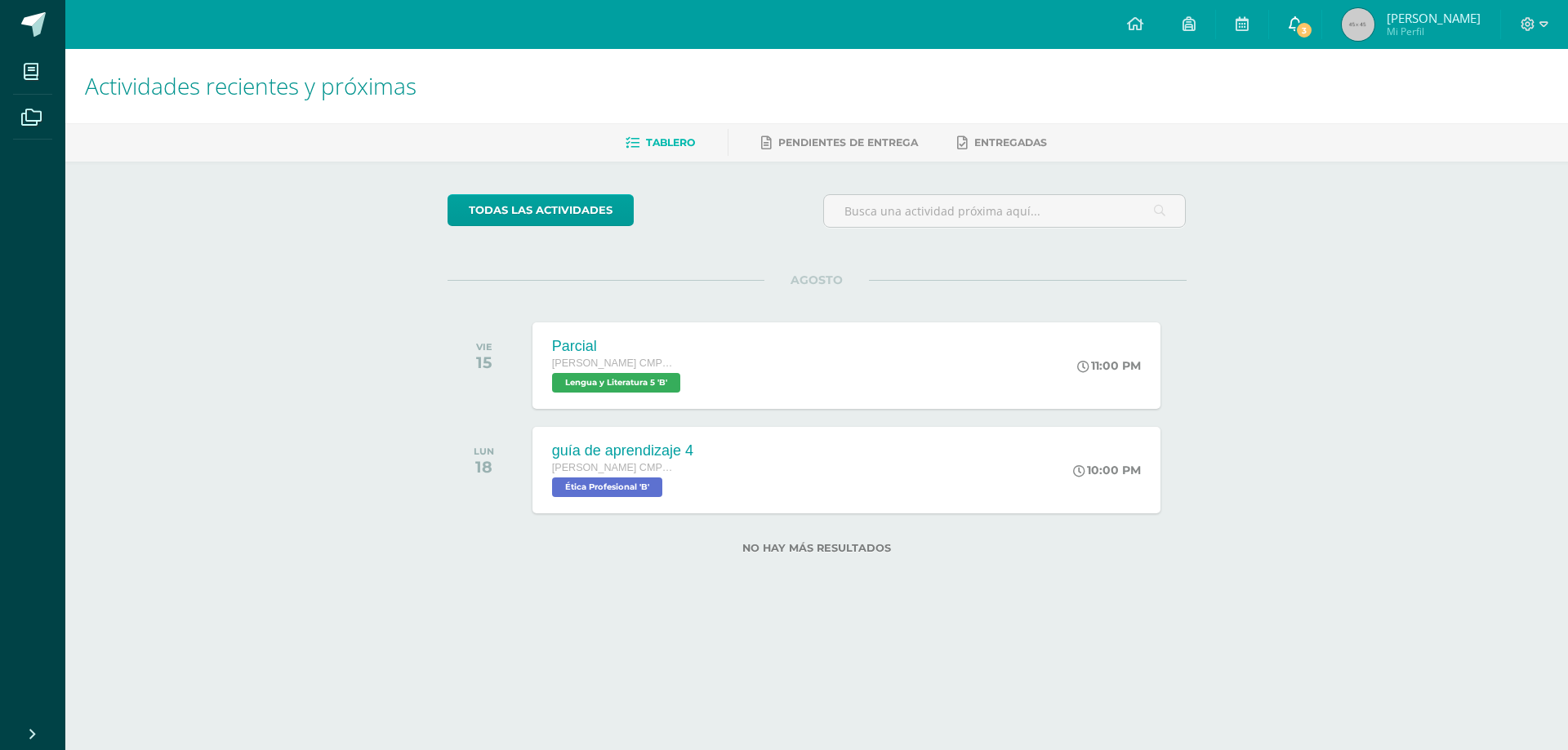
click at [1284, 32] on link "3" at bounding box center [1296, 25] width 52 height 49
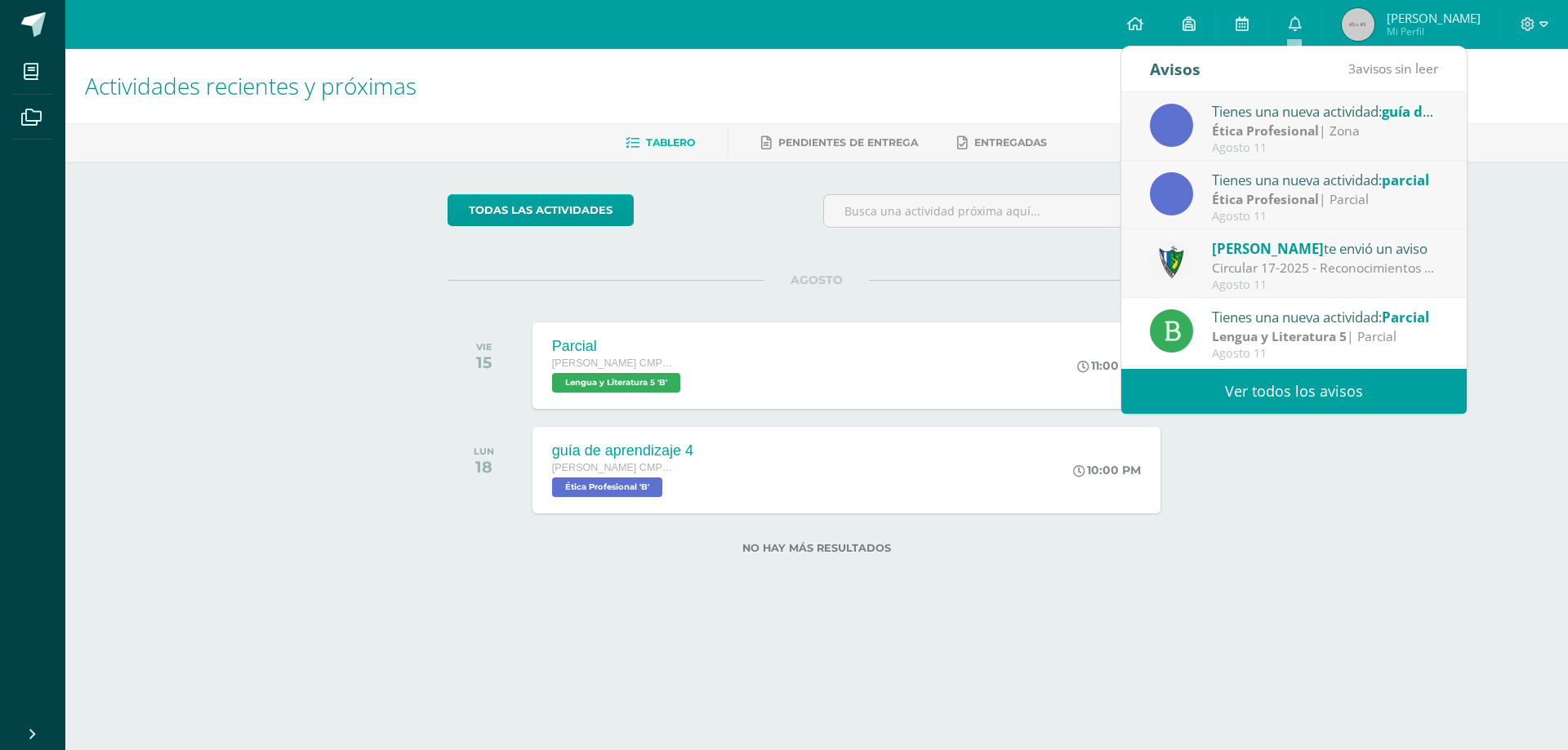
click at [1272, 119] on div "Tienes una nueva actividad: guía de aprendizaje 4" at bounding box center [1325, 111] width 227 height 21
click at [1242, 119] on div "Tienes una nueva actividad: guía de aprendizaje 4 Ética Profesional | [PERSON_N…" at bounding box center [1466, 231] width 691 height 277
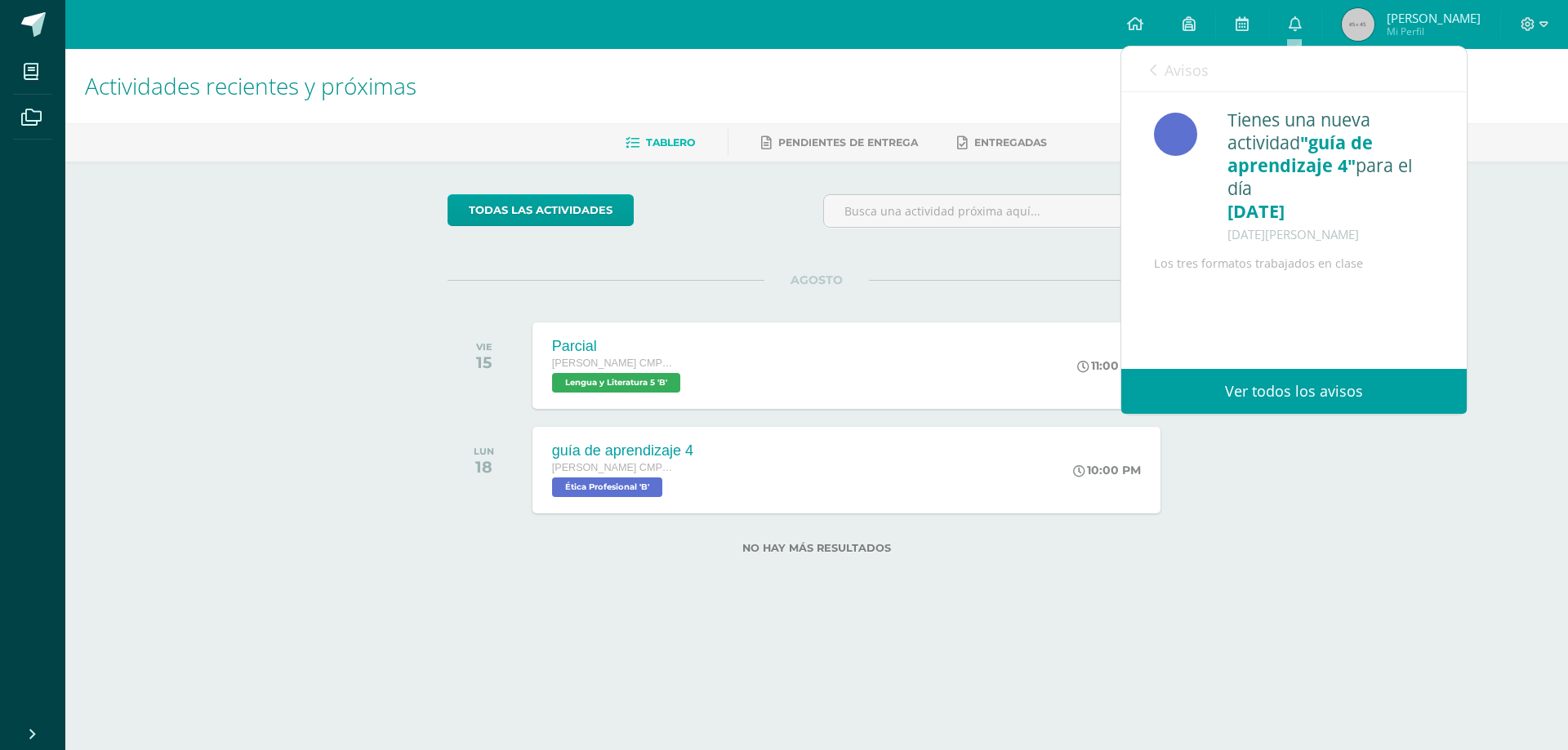
click at [1170, 55] on link "Avisos" at bounding box center [1179, 70] width 59 height 47
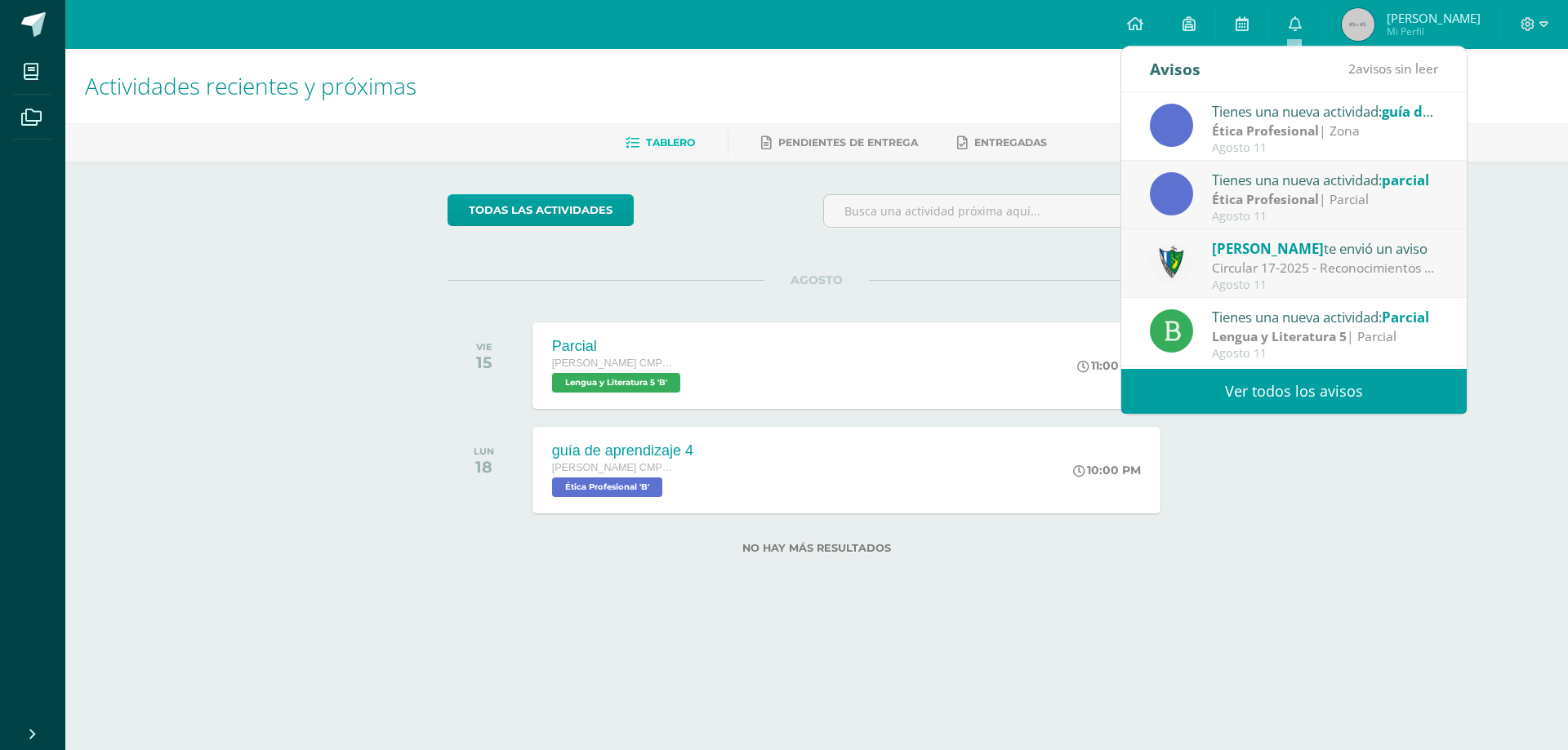
click at [1355, 186] on div "Tienes una nueva actividad: parcial" at bounding box center [1325, 180] width 227 height 21
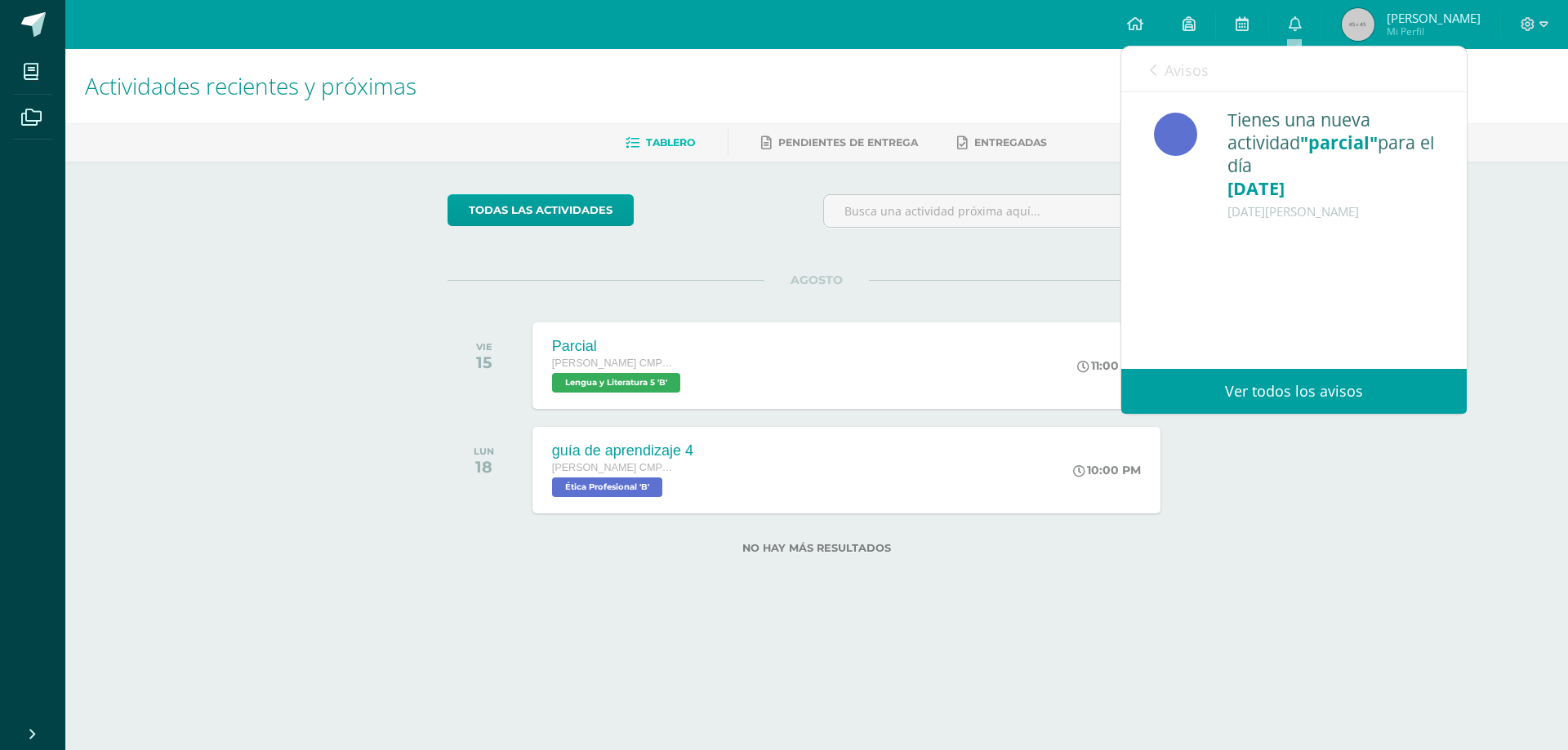
click at [1183, 73] on span "Avisos" at bounding box center [1187, 70] width 44 height 20
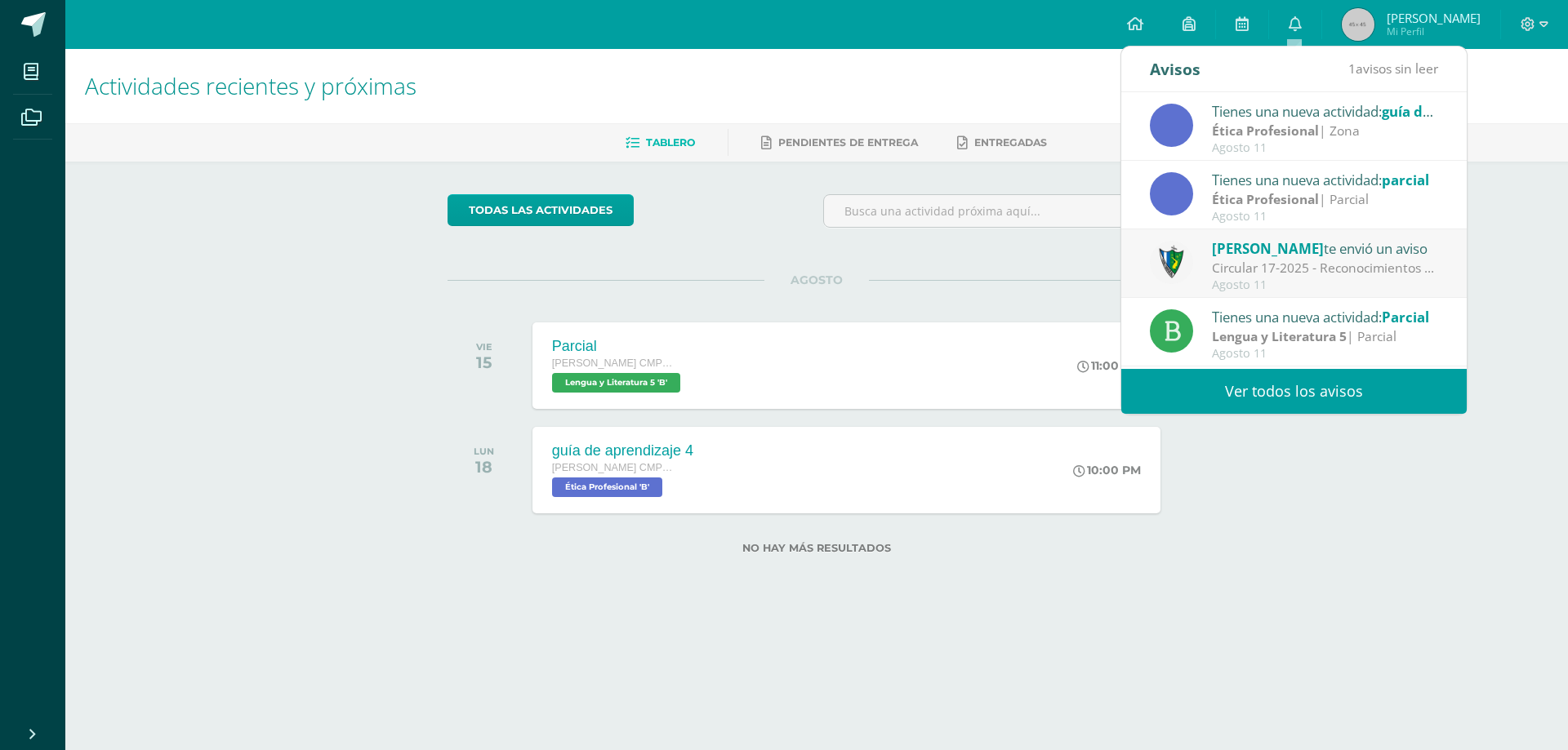
click at [1344, 275] on div "Circular 17-2025 - Reconocimientos a la LXXVI Promoción - Evaluaciones de Unida…" at bounding box center [1325, 268] width 227 height 19
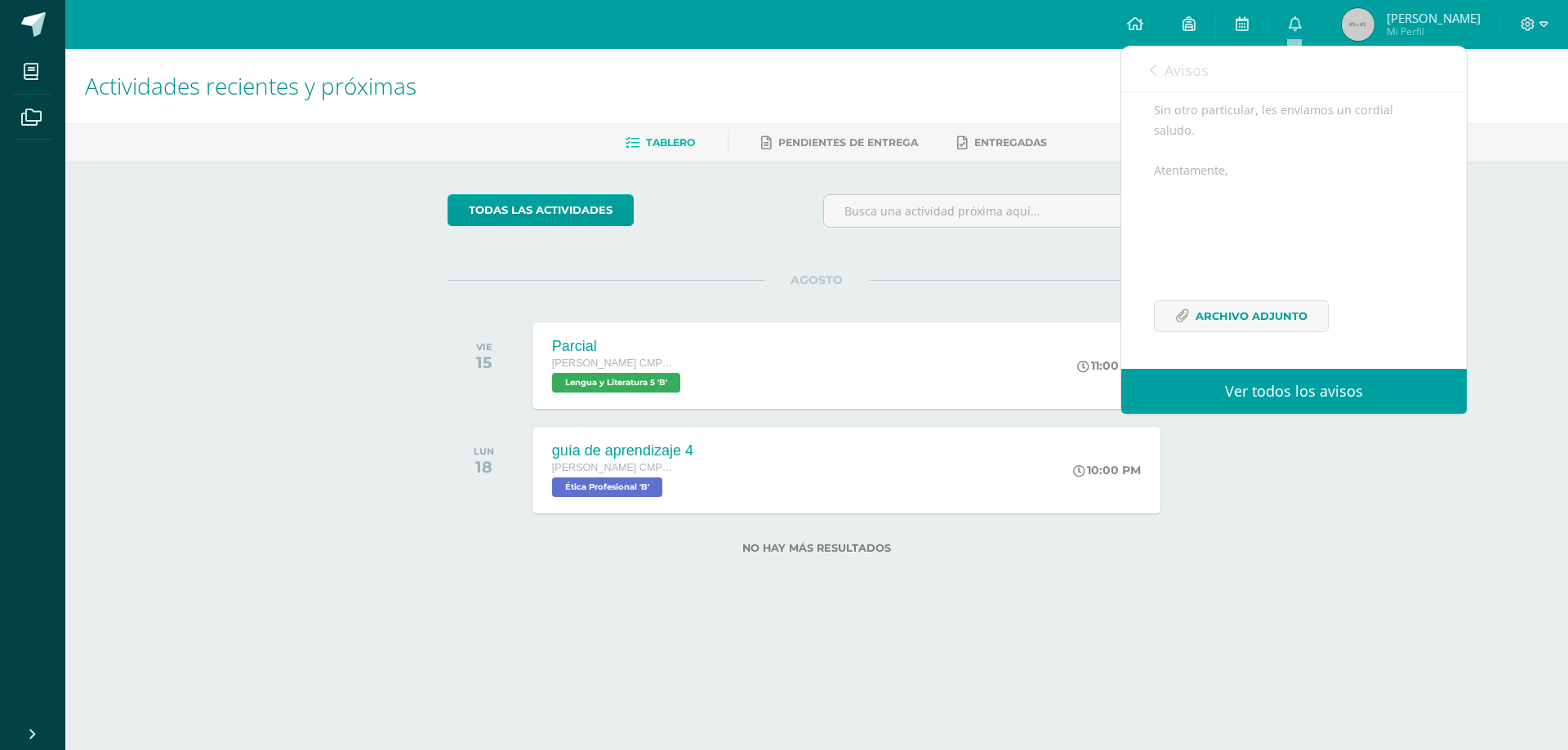
scroll to position [393, 0]
click at [1281, 310] on span "Archivo Adjunto" at bounding box center [1251, 316] width 112 height 30
click at [1161, 66] on link "Avisos" at bounding box center [1179, 70] width 59 height 47
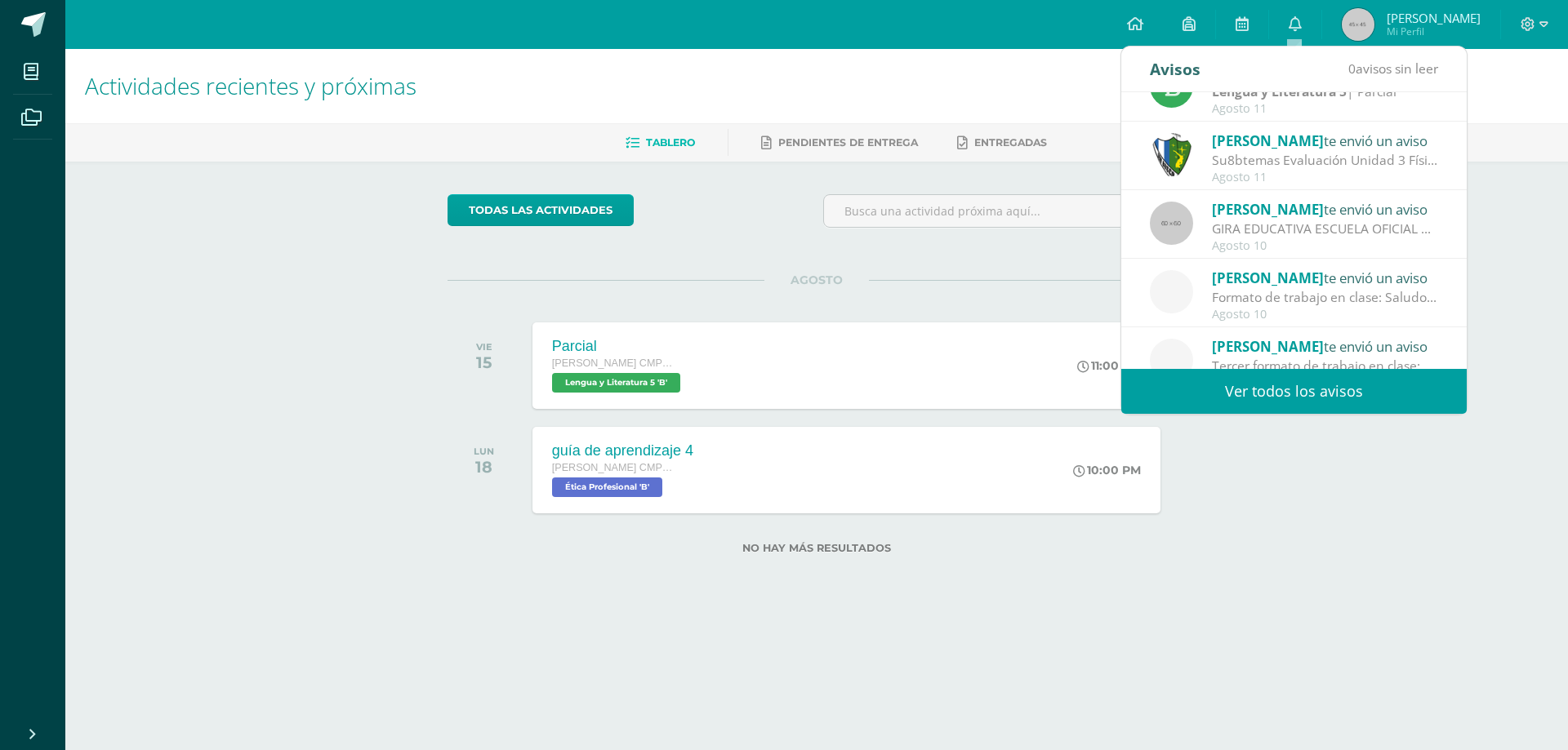
scroll to position [272, 0]
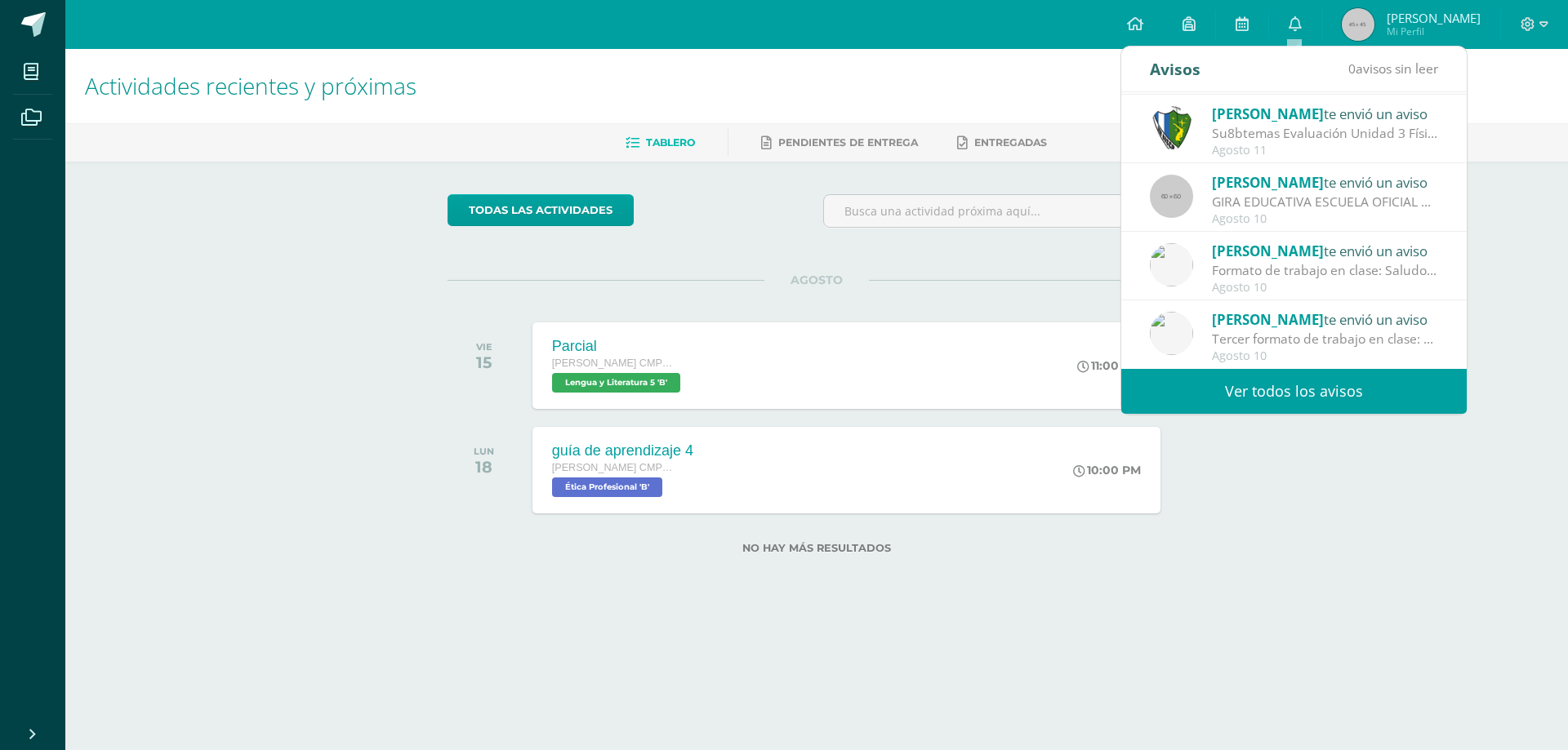
click at [1284, 258] on span "[PERSON_NAME]" at bounding box center [1268, 251] width 112 height 19
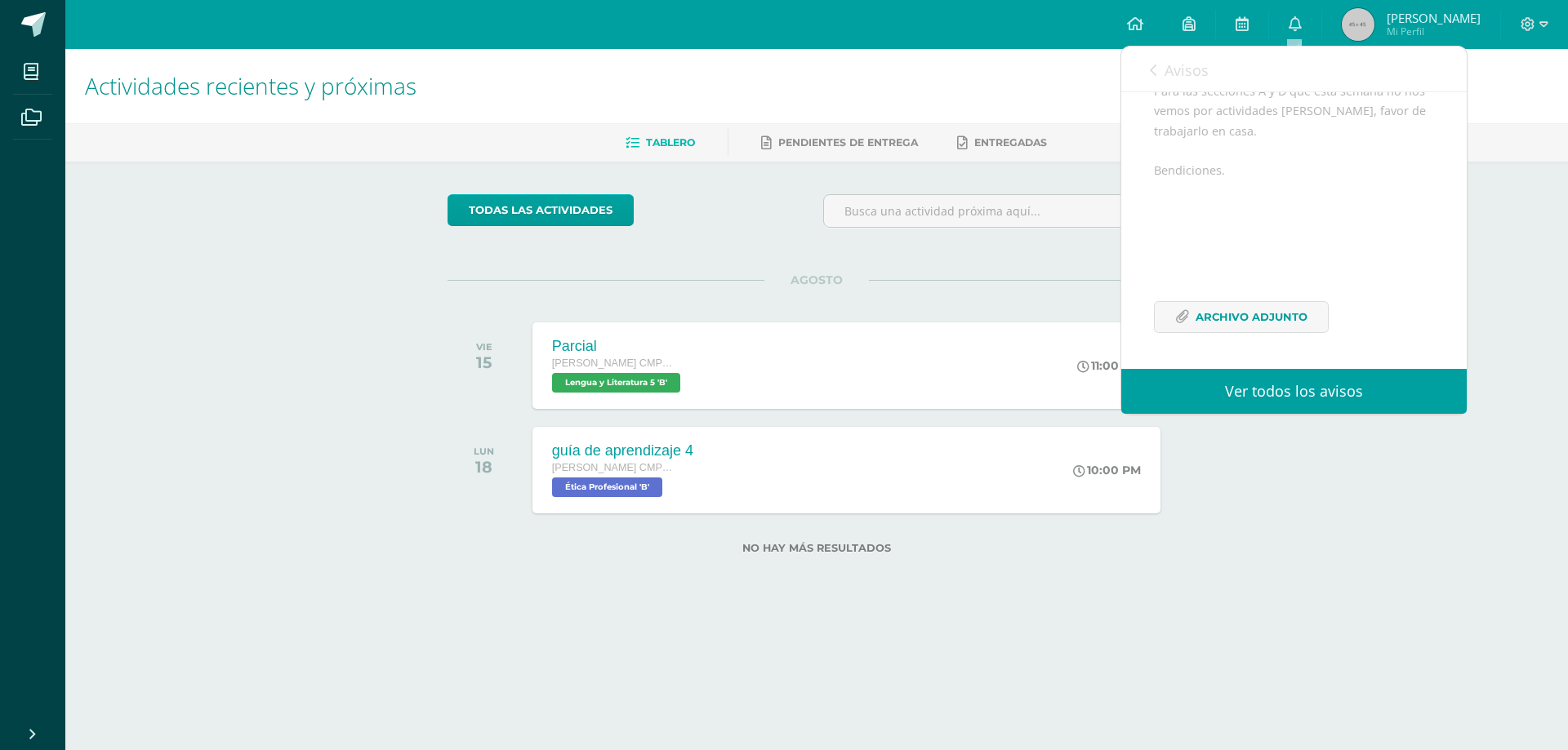
scroll to position [306, 0]
click at [1282, 327] on span "Archivo Adjunto" at bounding box center [1251, 316] width 112 height 30
click at [1193, 86] on link "Avisos" at bounding box center [1179, 70] width 59 height 47
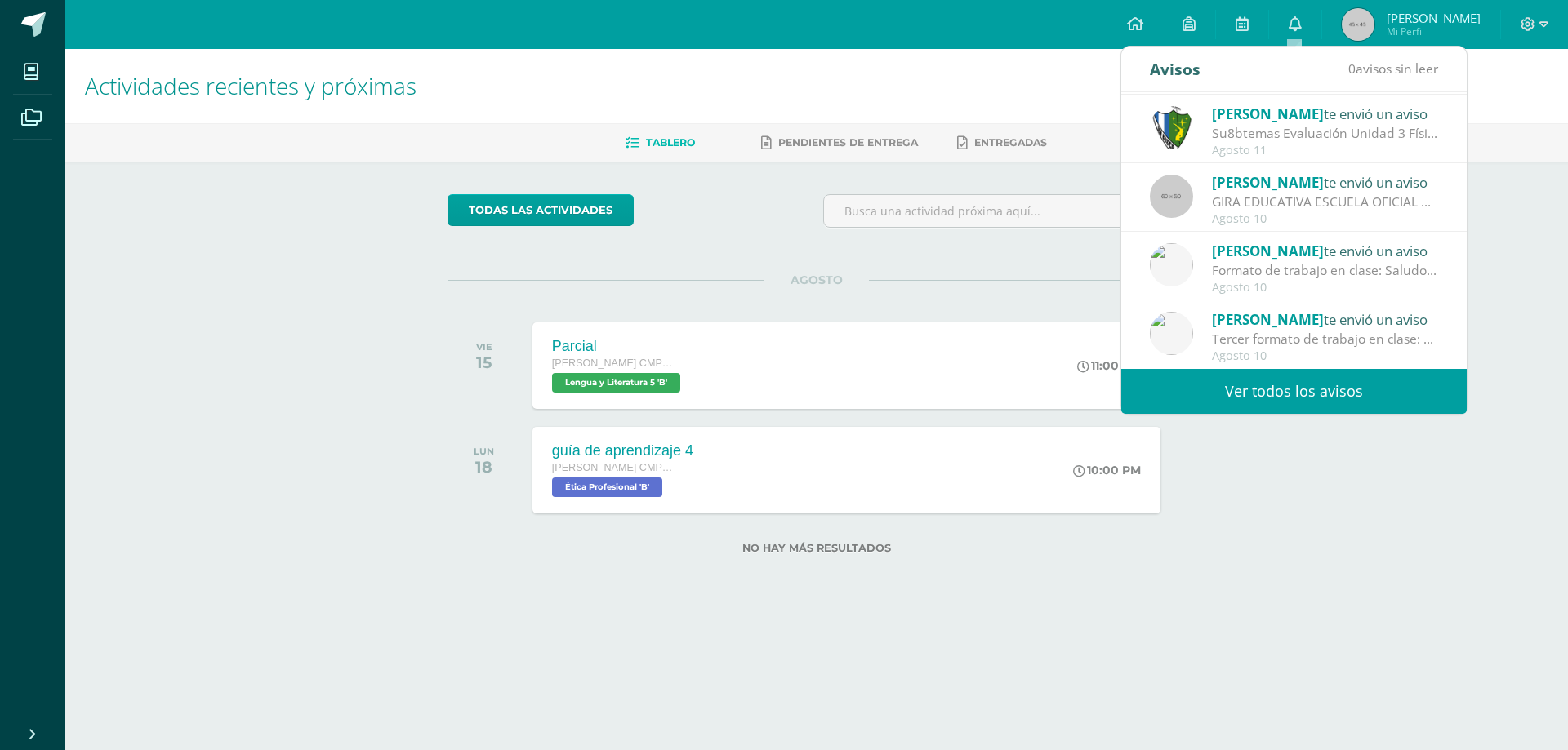
scroll to position [0, 0]
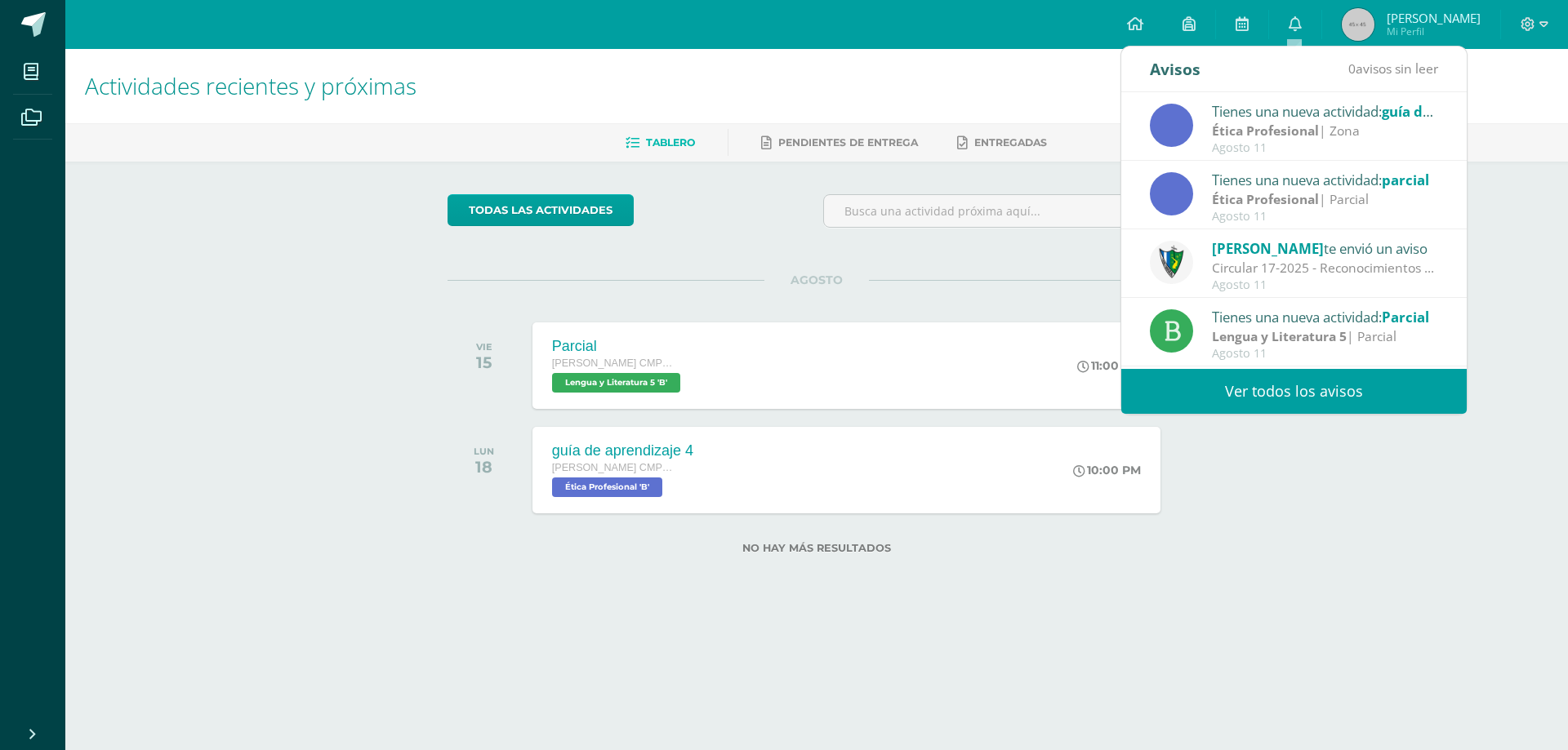
click at [1078, 105] on h1 "Actividades recientes y próximas" at bounding box center [817, 86] width 1464 height 75
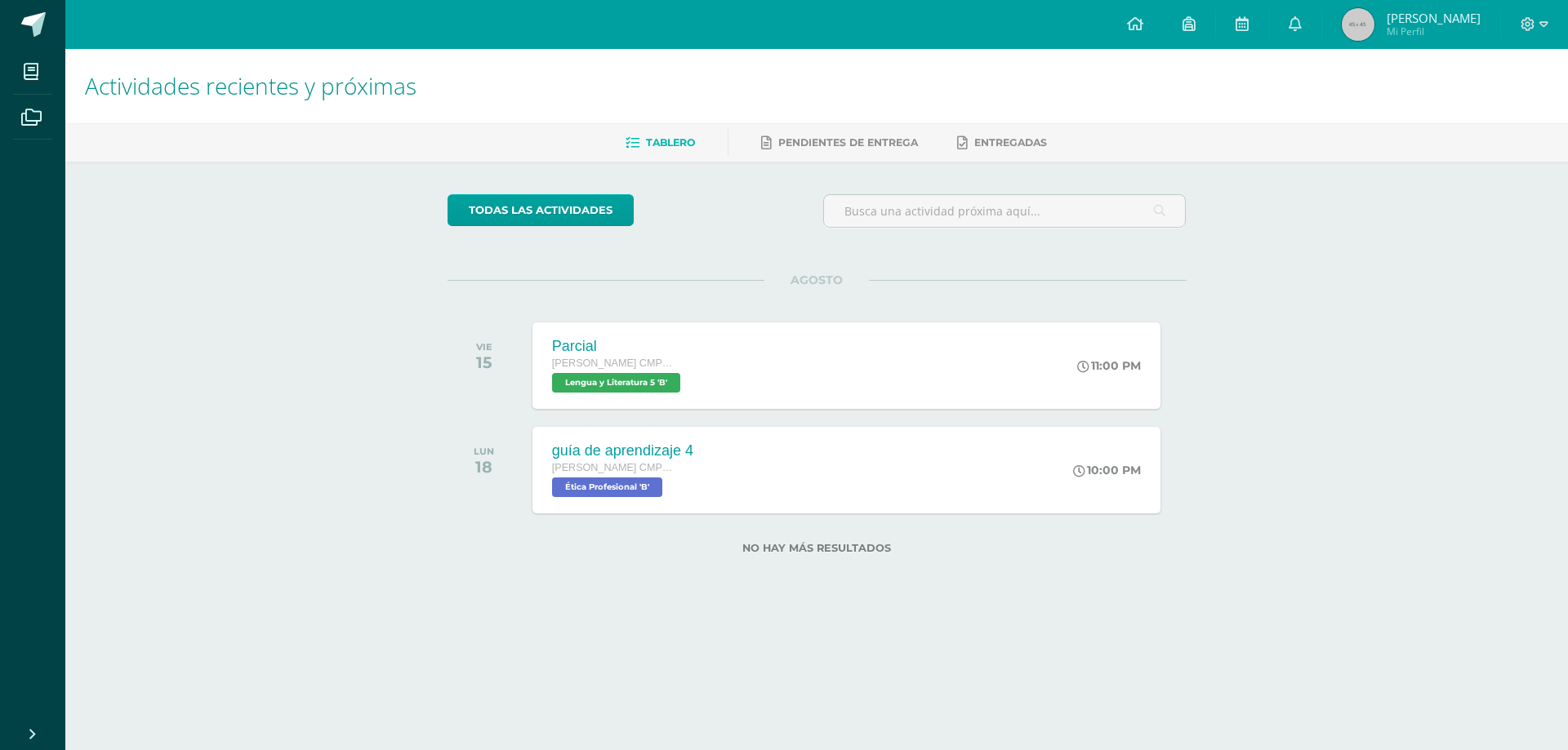
click at [1462, 389] on div "Actividades recientes y próximas Tablero Pendientes de entrega Entregadas todas…" at bounding box center [817, 328] width 1502 height 557
